Goal: Information Seeking & Learning: Learn about a topic

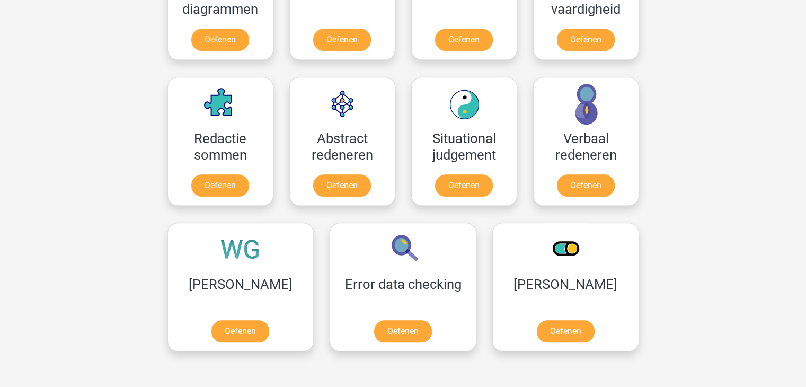
scroll to position [741, 0]
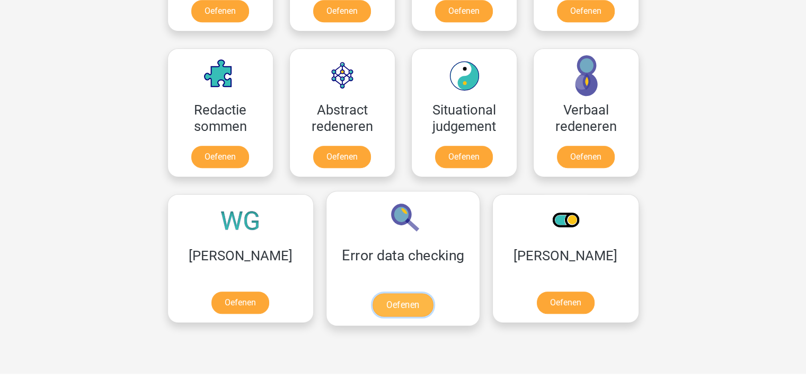
click at [373, 293] on link "Oefenen" at bounding box center [403, 304] width 60 height 23
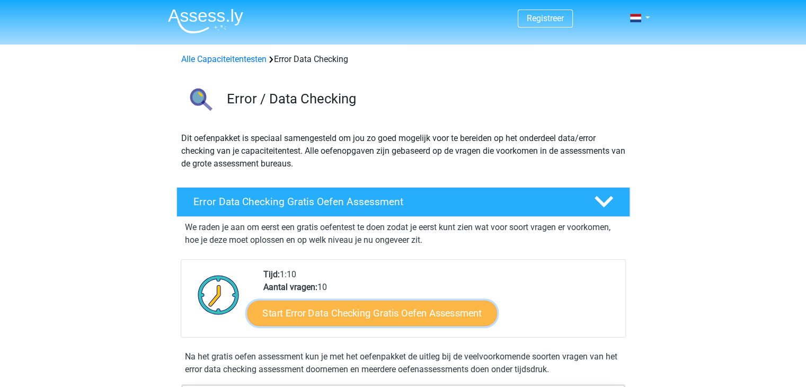
click at [373, 317] on link "Start Error Data Checking Gratis Oefen Assessment" at bounding box center [372, 313] width 250 height 25
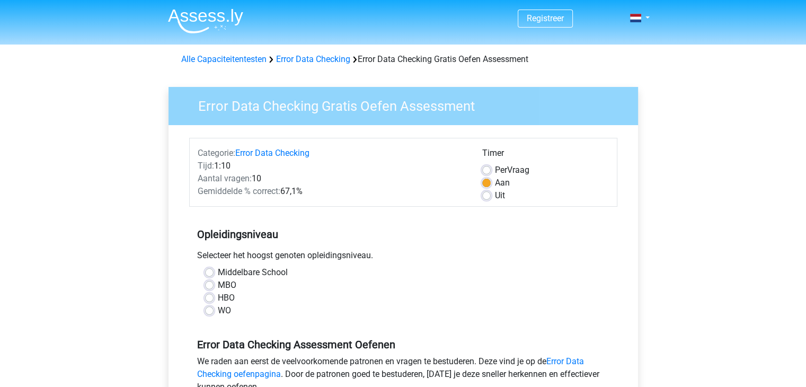
click at [219, 297] on label "HBO" at bounding box center [226, 298] width 17 height 13
click at [214, 297] on input "HBO" at bounding box center [209, 297] width 8 height 11
radio input "true"
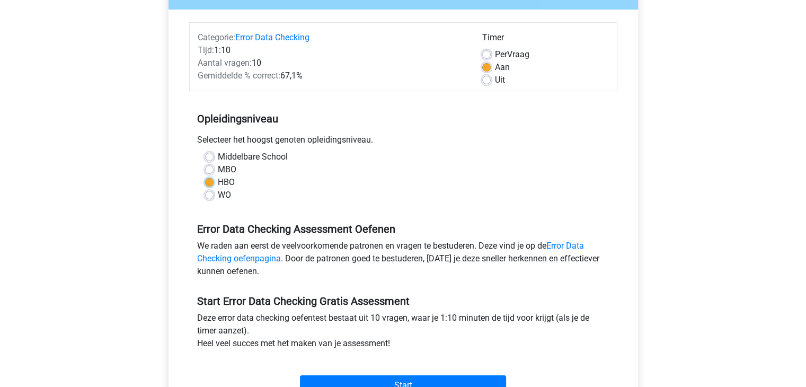
scroll to position [209, 0]
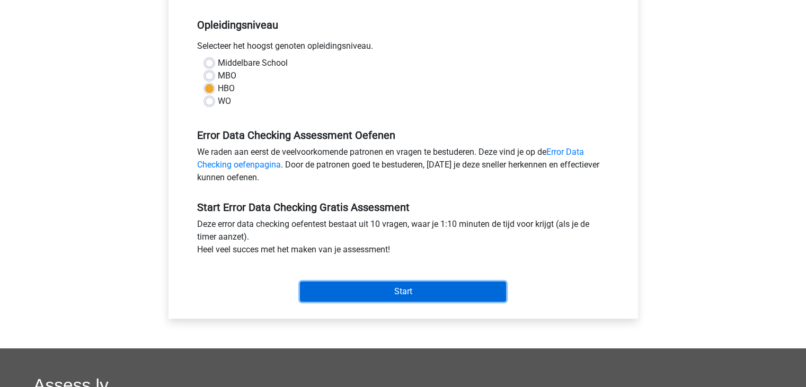
click at [492, 289] on input "Start" at bounding box center [403, 292] width 206 height 20
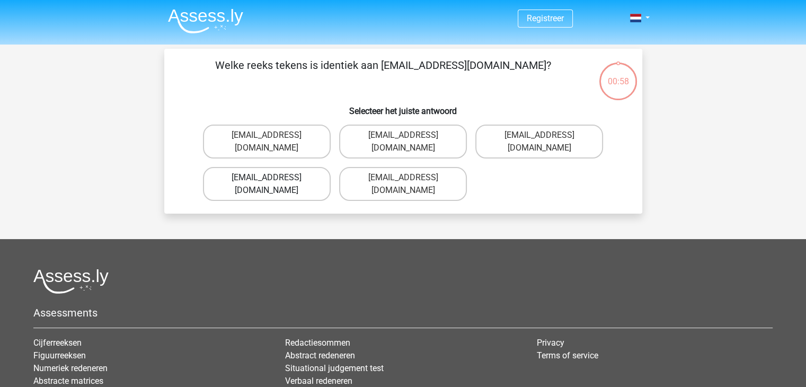
click at [320, 169] on label "[EMAIL_ADDRESS][DOMAIN_NAME]" at bounding box center [267, 184] width 128 height 34
click at [274, 178] on input "Evie_Maede@jointmail.com.uk" at bounding box center [270, 181] width 7 height 7
radio input "true"
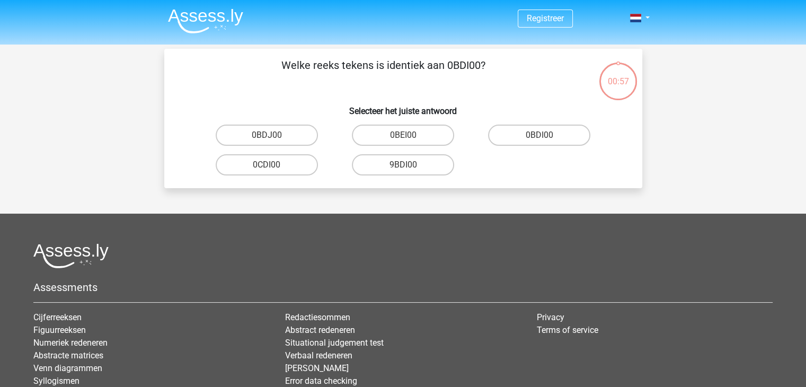
scroll to position [49, 0]
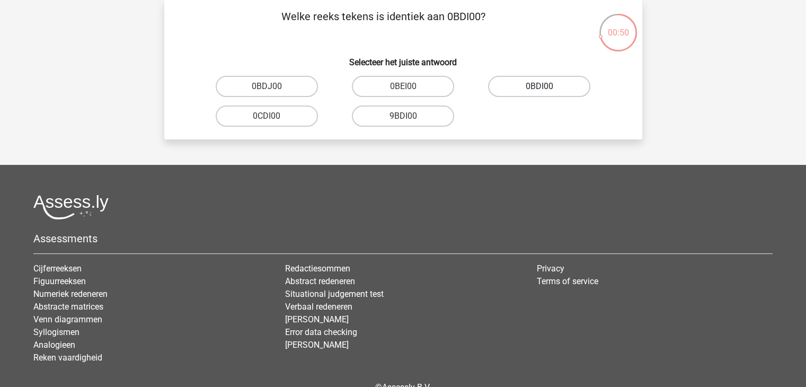
click at [550, 95] on label "0BDI00" at bounding box center [539, 86] width 102 height 21
click at [547, 93] on input "0BDI00" at bounding box center [543, 89] width 7 height 7
radio input "true"
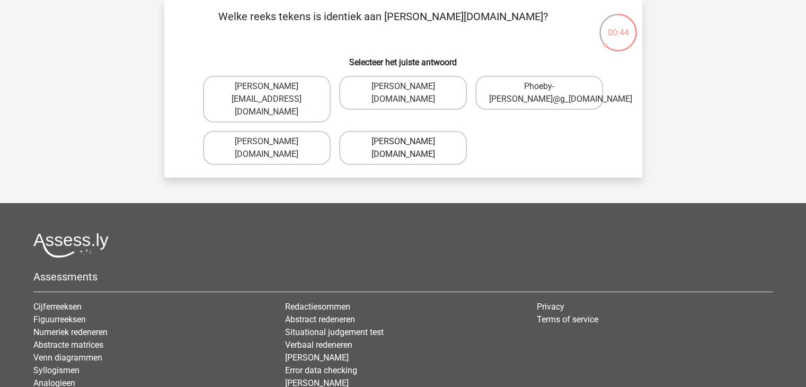
click at [450, 138] on label "Phoebe-Patterson@g_mail.gl" at bounding box center [403, 148] width 128 height 34
click at [410, 142] on input "Phoebe-Patterson@g_mail.gl" at bounding box center [406, 145] width 7 height 7
radio input "true"
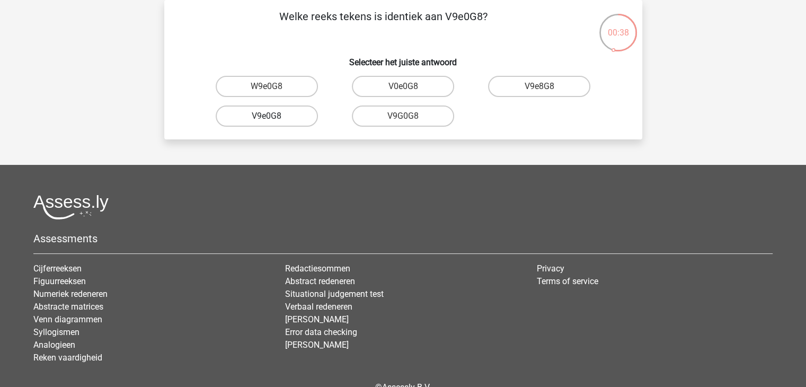
click at [269, 124] on label "V9e0G8" at bounding box center [267, 116] width 102 height 21
click at [269, 123] on input "V9e0G8" at bounding box center [270, 119] width 7 height 7
radio input "true"
click at [278, 89] on label "91051S" at bounding box center [267, 86] width 102 height 21
click at [274, 89] on input "91051S" at bounding box center [270, 89] width 7 height 7
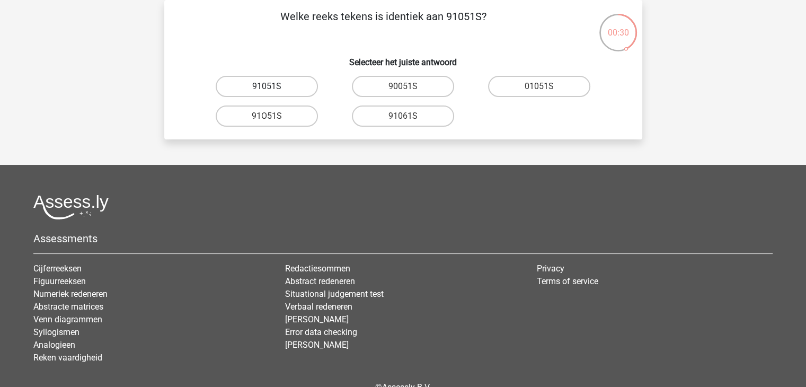
radio input "true"
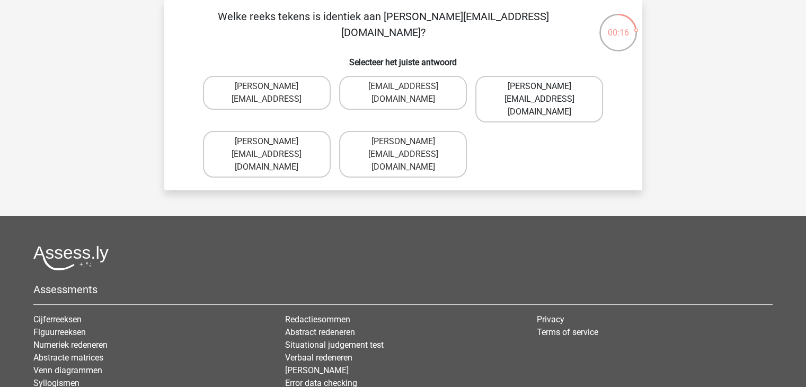
click at [495, 92] on label "Connor.Paterson@mailme.com" at bounding box center [540, 99] width 128 height 47
click at [540, 92] on input "Connor.Paterson@mailme.com" at bounding box center [543, 89] width 7 height 7
radio input "true"
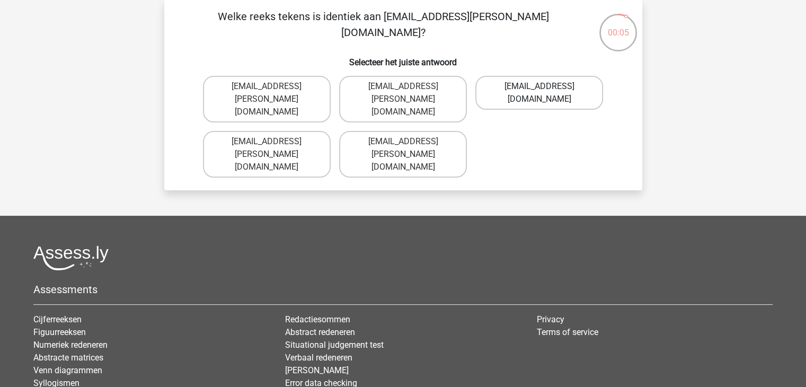
click at [525, 101] on label "Ava-Caroll@mailme.uk.com" at bounding box center [540, 93] width 128 height 34
click at [540, 93] on input "Ava-Caroll@mailme.uk.com" at bounding box center [543, 89] width 7 height 7
radio input "true"
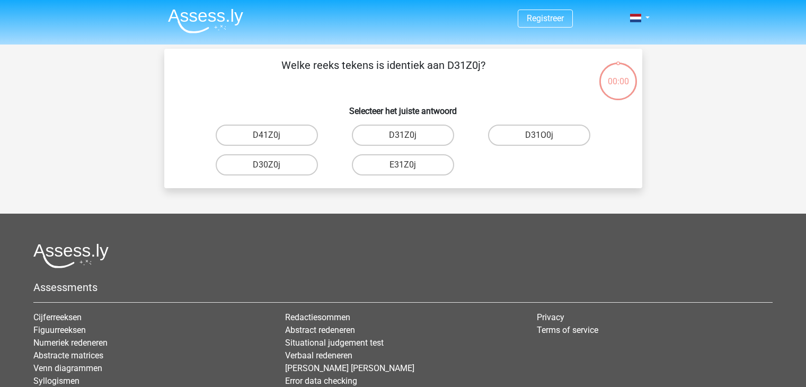
scroll to position [49, 0]
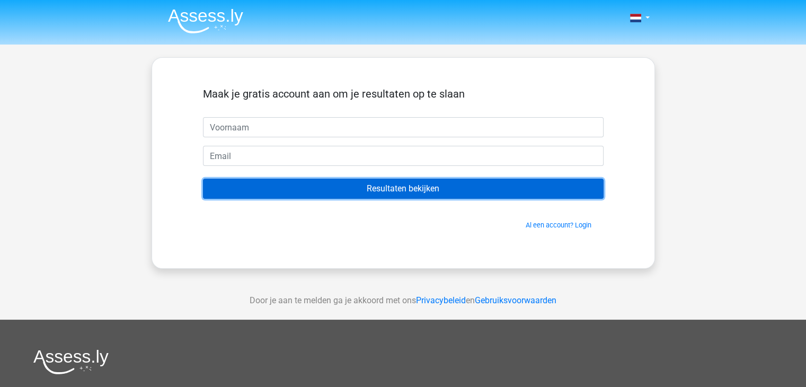
click at [446, 191] on input "Resultaten bekijken" at bounding box center [403, 189] width 401 height 20
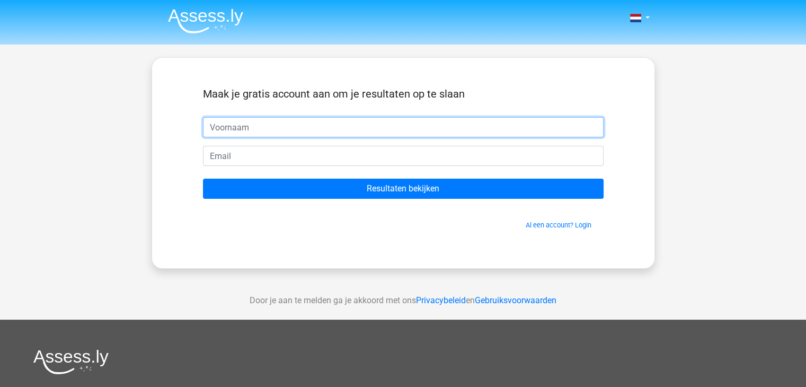
click at [422, 126] on input "text" at bounding box center [403, 127] width 401 height 20
click at [313, 126] on input "text" at bounding box center [403, 127] width 401 height 20
type input "l"
type input "Lina"
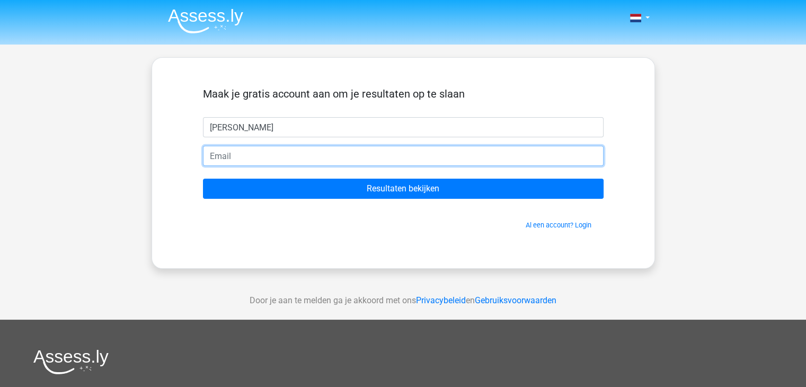
click at [274, 155] on input "email" at bounding box center [403, 156] width 401 height 20
type input "[PERSON_NAME][EMAIL_ADDRESS][DOMAIN_NAME]"
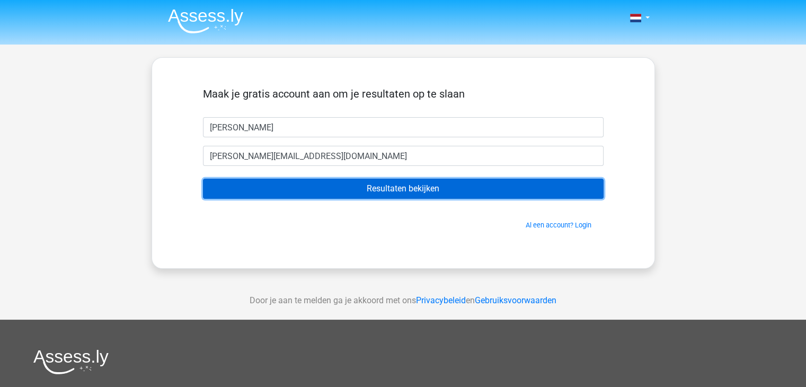
click at [328, 196] on input "Resultaten bekijken" at bounding box center [403, 189] width 401 height 20
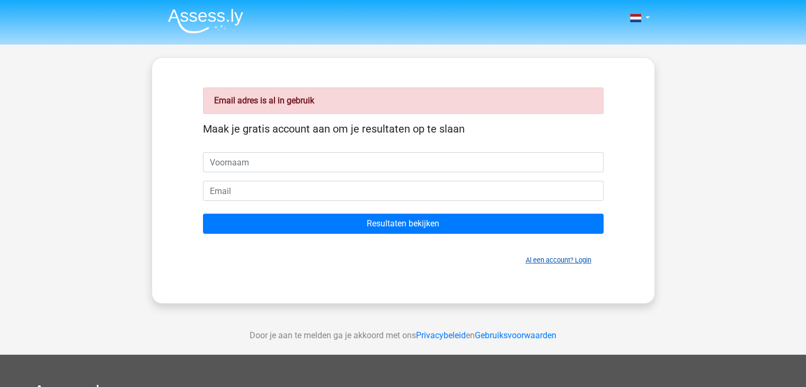
click at [534, 257] on link "Al een account? Login" at bounding box center [559, 260] width 66 height 8
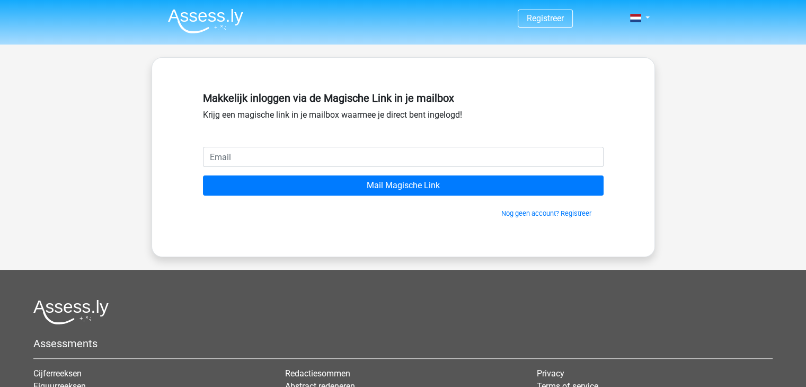
click at [396, 158] on input "email" at bounding box center [403, 157] width 401 height 20
type input "[PERSON_NAME][EMAIL_ADDRESS][DOMAIN_NAME]"
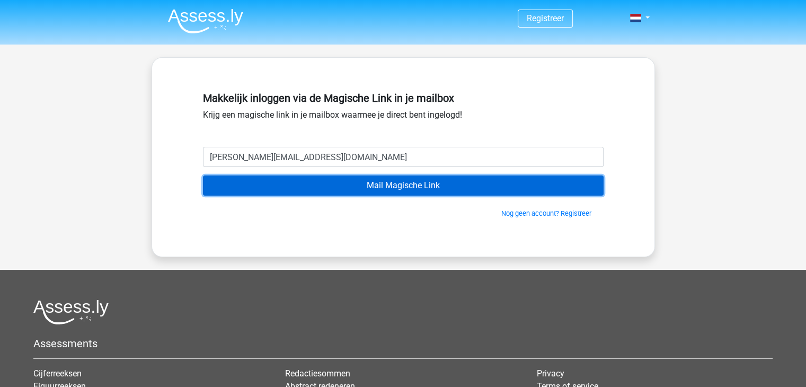
click at [373, 182] on input "Mail Magische Link" at bounding box center [403, 186] width 401 height 20
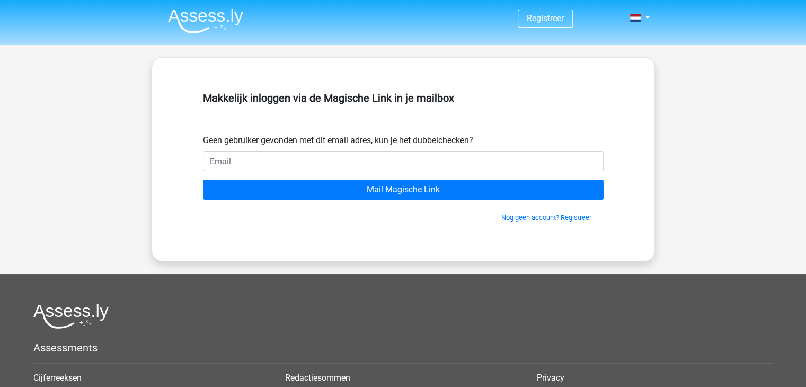
drag, startPoint x: 213, startPoint y: 3, endPoint x: 210, endPoint y: 17, distance: 14.7
click at [210, 17] on nav "Registreer Login" at bounding box center [404, 19] width 488 height 34
click at [210, 17] on img at bounding box center [205, 20] width 75 height 25
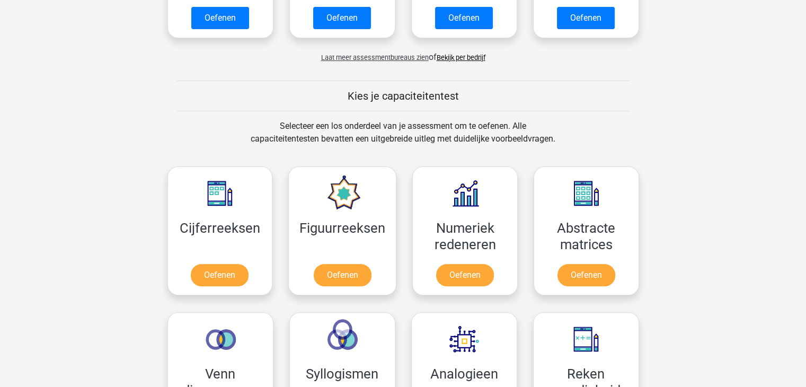
scroll to position [333, 0]
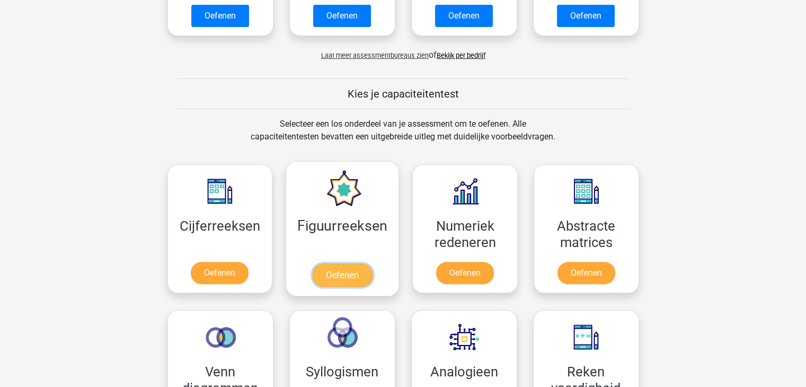
click at [348, 286] on link "Oefenen" at bounding box center [342, 275] width 60 height 23
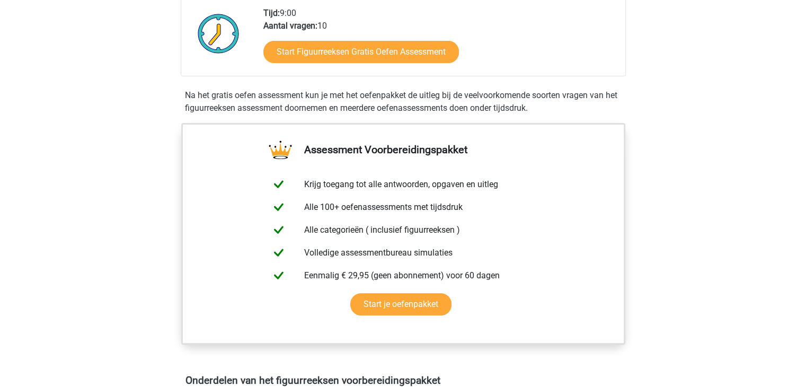
scroll to position [229, 0]
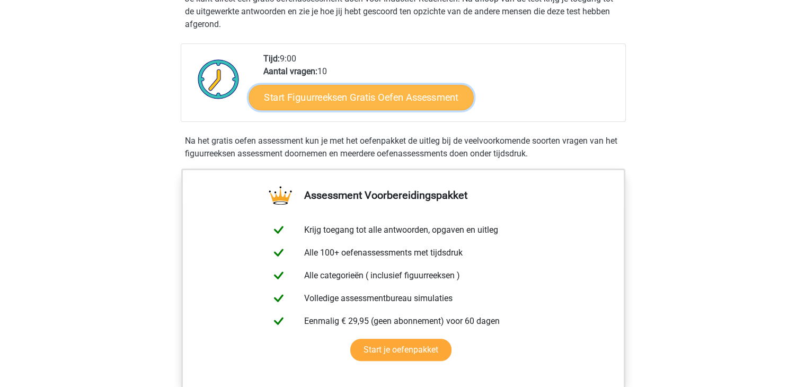
click at [419, 94] on link "Start Figuurreeksen Gratis Oefen Assessment" at bounding box center [361, 96] width 225 height 25
